Goal: Find specific page/section

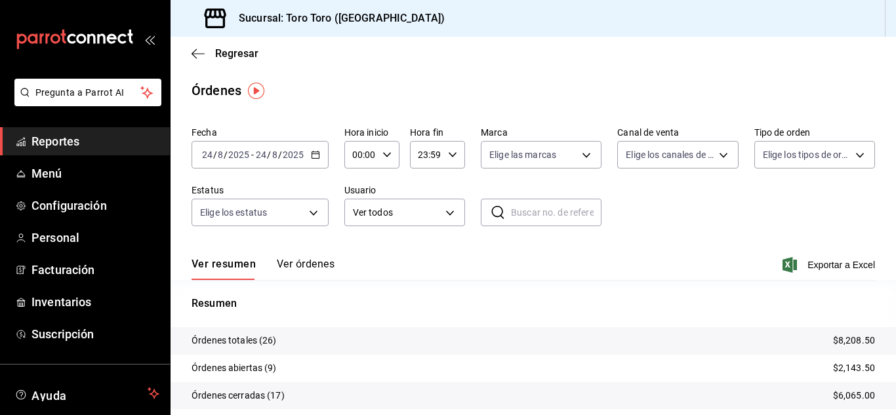
drag, startPoint x: 81, startPoint y: 148, endPoint x: 103, endPoint y: 150, distance: 21.7
click at [81, 148] on span "Reportes" at bounding box center [95, 142] width 128 height 18
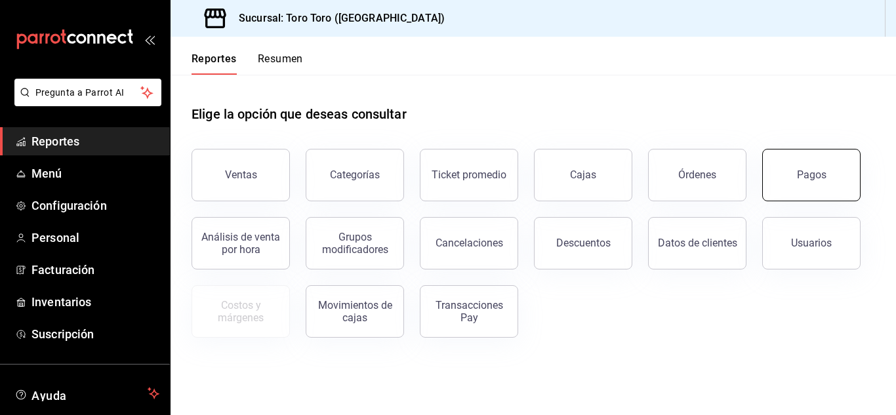
click at [793, 186] on button "Pagos" at bounding box center [812, 175] width 98 height 52
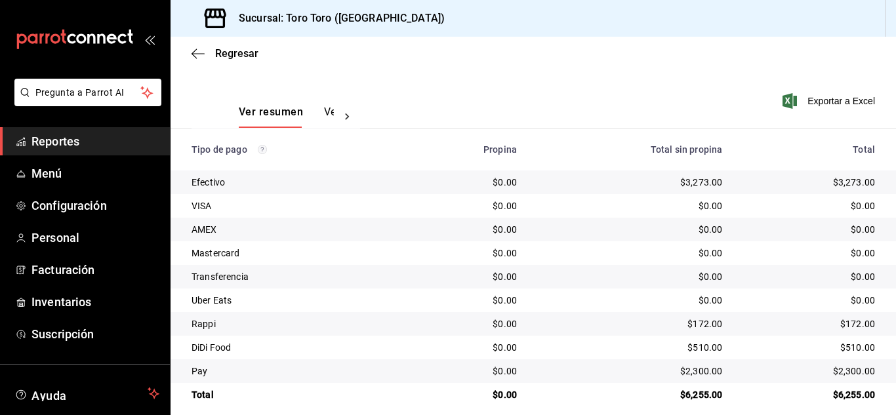
scroll to position [188, 0]
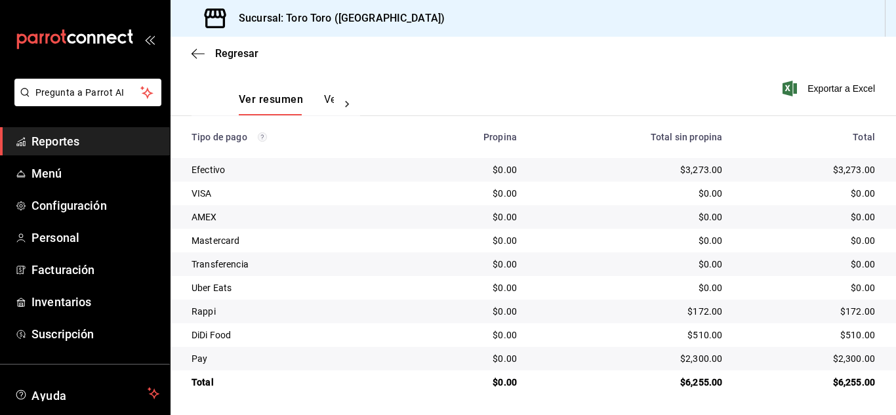
click at [79, 138] on span "Reportes" at bounding box center [95, 142] width 128 height 18
